Goal: Task Accomplishment & Management: Manage account settings

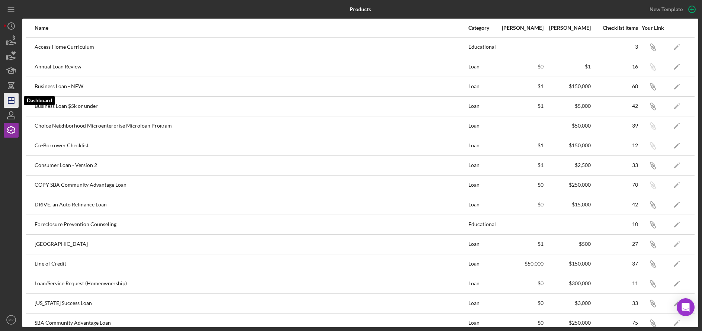
click at [10, 97] on polygon "button" at bounding box center [11, 100] width 6 height 6
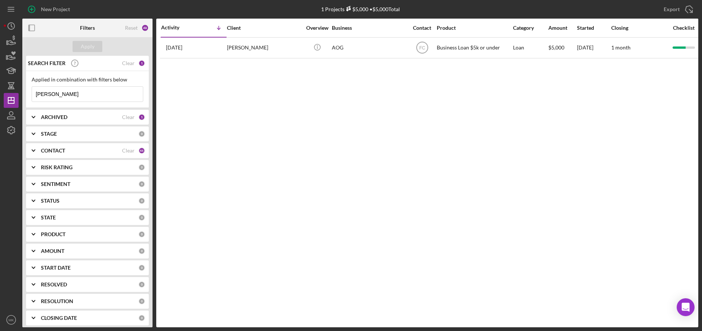
drag, startPoint x: 71, startPoint y: 94, endPoint x: -3, endPoint y: 93, distance: 74.8
click at [0, 93] on html "New Project 1 Projects $5,000 • $5,000 Total [PERSON_NAME] Export Icon/Export F…" at bounding box center [351, 165] width 702 height 331
type input "[PERSON_NAME]"
click at [93, 124] on div "ARCHIVED Clear 1" at bounding box center [93, 117] width 104 height 15
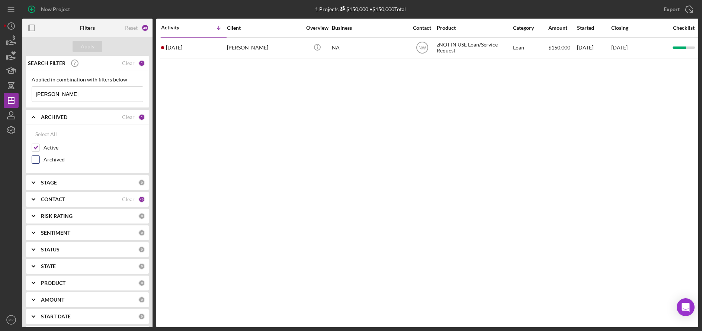
click at [37, 158] on input "Archived" at bounding box center [35, 159] width 7 height 7
checkbox input "true"
click at [90, 48] on div "Apply" at bounding box center [88, 46] width 14 height 11
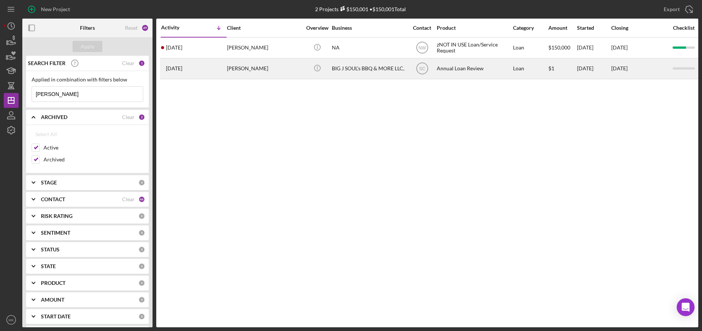
click at [268, 72] on div "[PERSON_NAME]" at bounding box center [264, 69] width 74 height 20
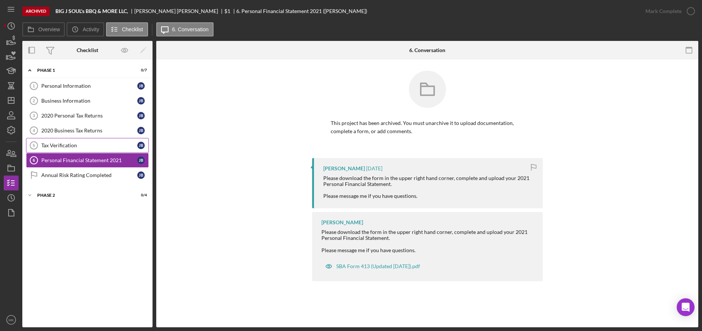
click at [71, 140] on link "Tax Verification 5 Tax Verification [PERSON_NAME]" at bounding box center [87, 145] width 123 height 15
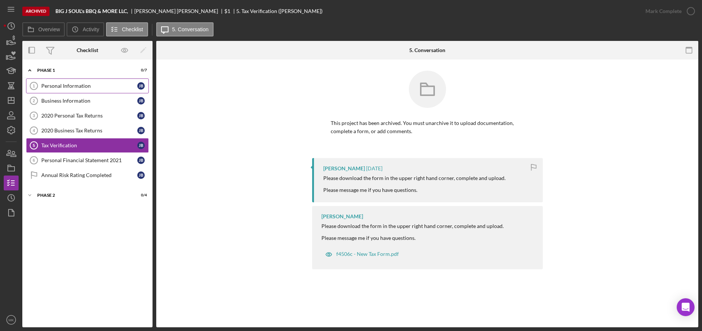
click at [82, 82] on link "Personal Information 1 Personal Information [PERSON_NAME]" at bounding box center [87, 85] width 123 height 15
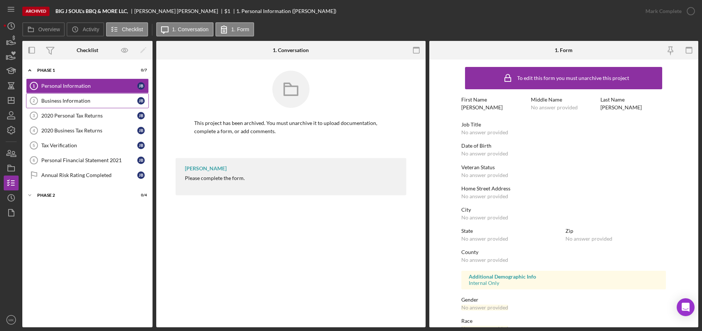
click at [94, 102] on div "Business Information" at bounding box center [89, 101] width 96 height 6
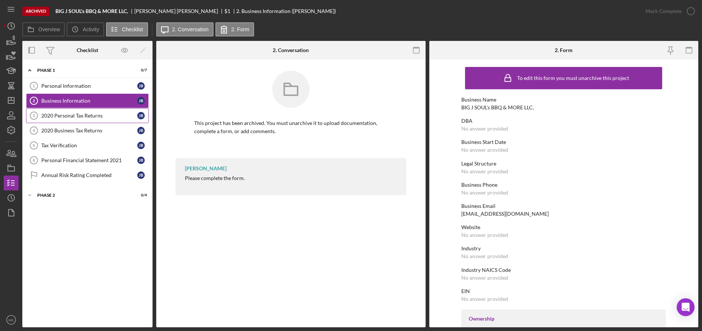
click at [91, 117] on div "2020 Personal Tax Returns" at bounding box center [89, 116] width 96 height 6
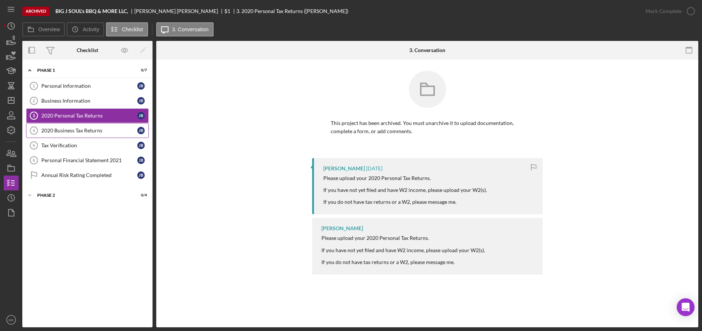
click at [86, 137] on link "2020 Business Tax Returns 4 2020 Business Tax Returns [PERSON_NAME]" at bounding box center [87, 130] width 123 height 15
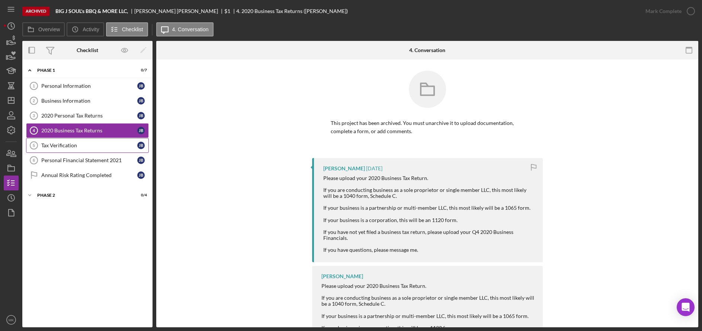
click at [81, 147] on div "Tax Verification" at bounding box center [89, 145] width 96 height 6
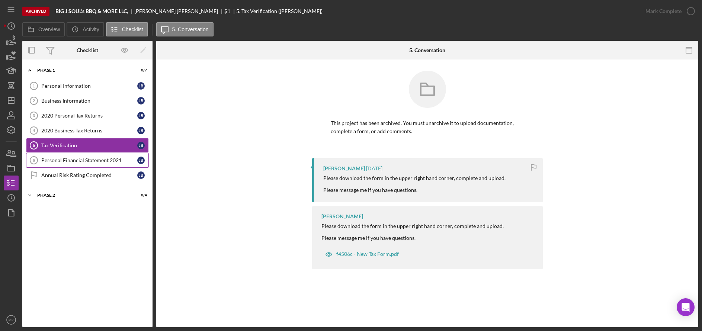
click at [67, 165] on link "Personal Financial Statement 2021 6 Personal Financial Statement 2021 [PERSON_N…" at bounding box center [87, 160] width 123 height 15
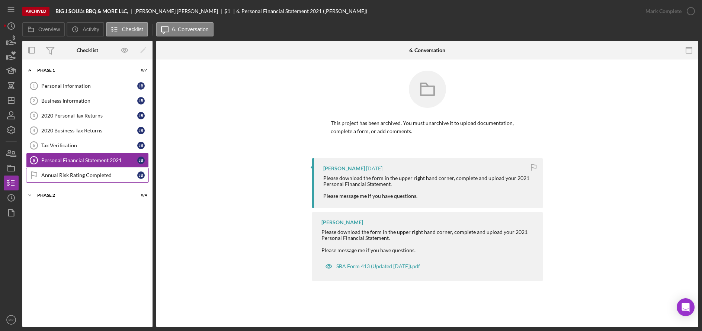
click at [65, 178] on div "Annual Risk Rating Completed" at bounding box center [89, 175] width 96 height 6
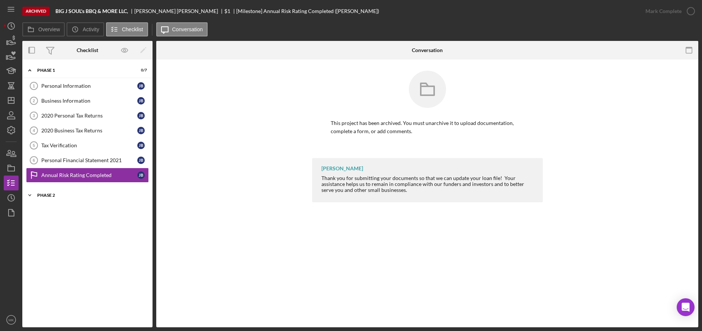
click at [45, 196] on div "Phase 2" at bounding box center [90, 195] width 106 height 4
